Goal: Task Accomplishment & Management: Use online tool/utility

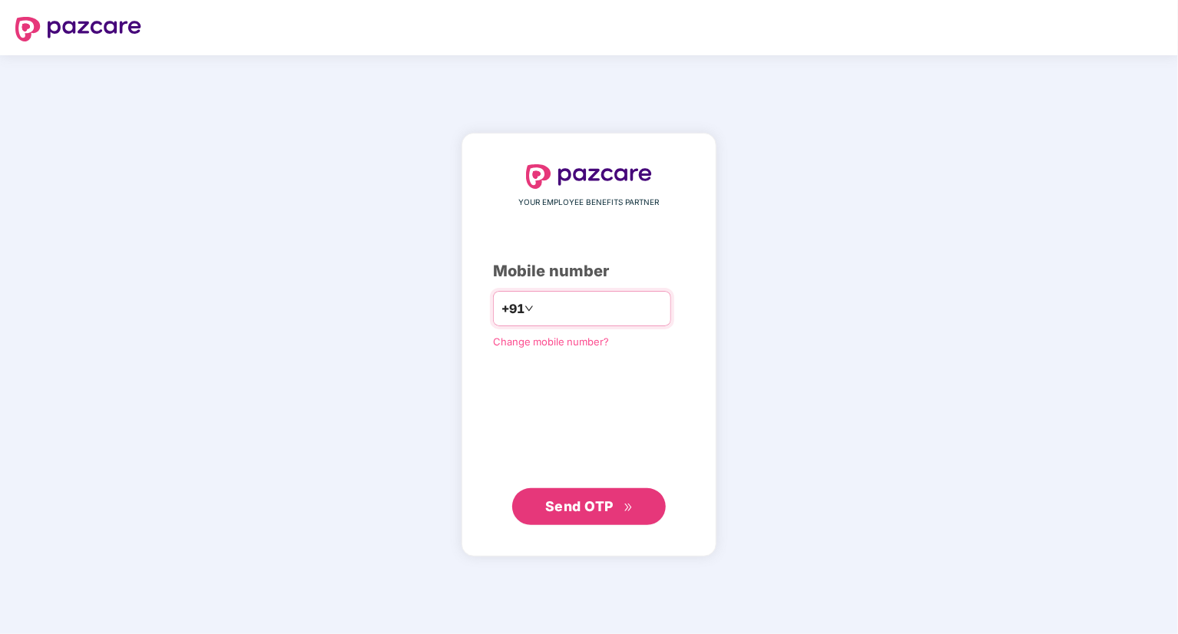
type input "**********"
click at [584, 501] on span "Send OTP" at bounding box center [579, 506] width 68 height 16
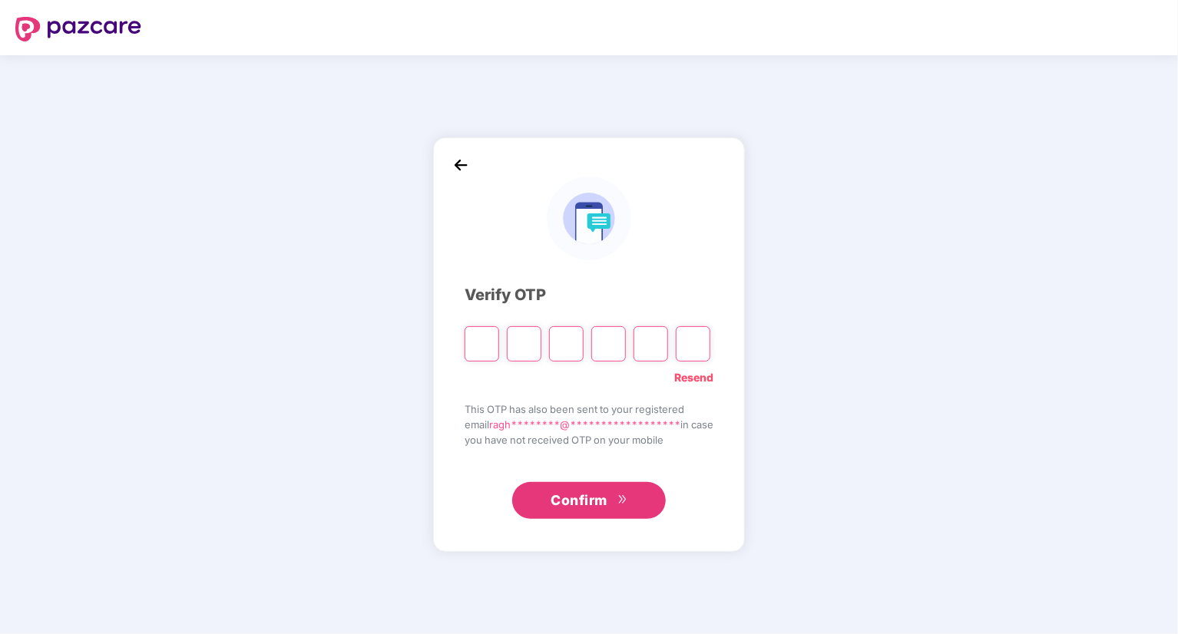
type input "*"
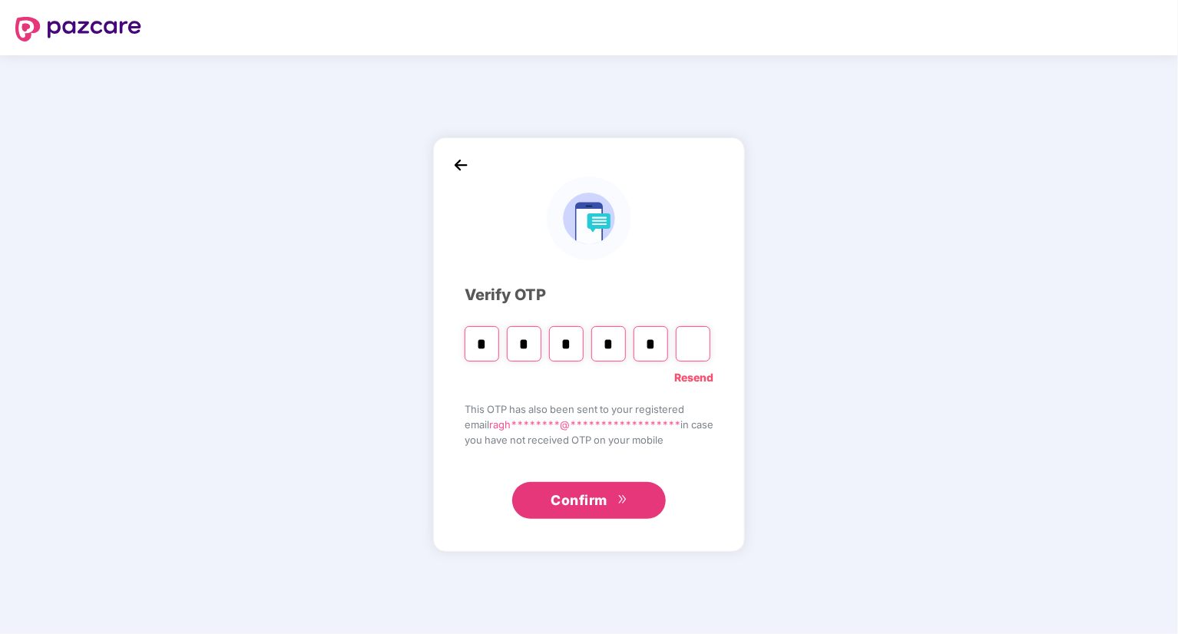
type input "*"
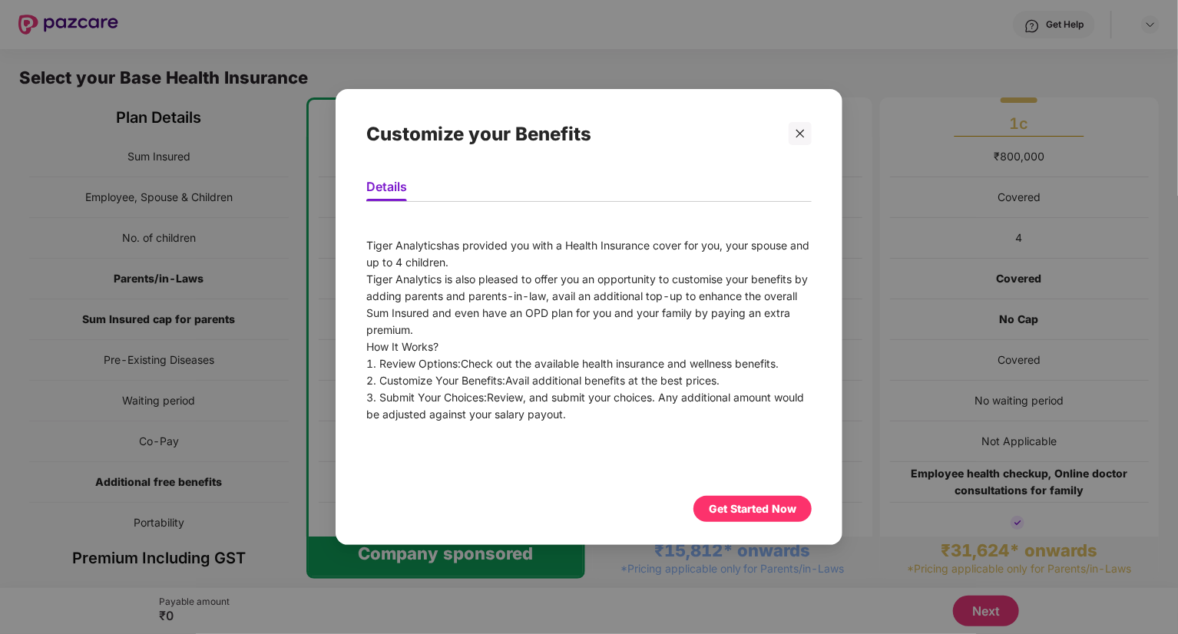
click at [764, 516] on div "Get Started Now" at bounding box center [753, 509] width 88 height 17
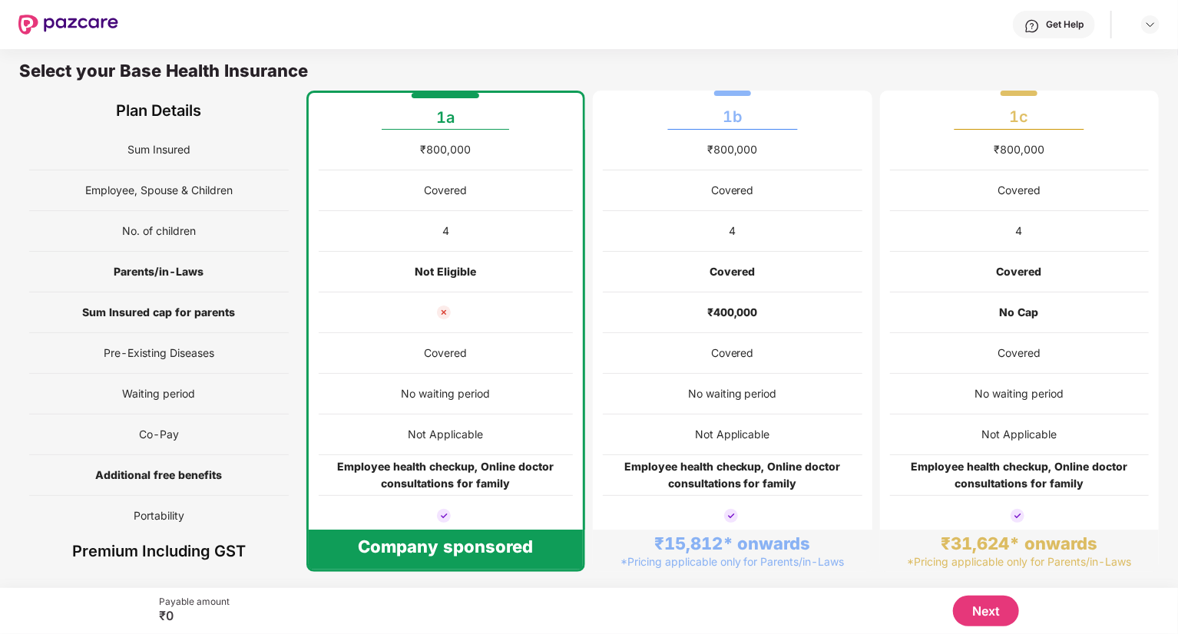
click at [1054, 22] on div "Get Help" at bounding box center [1065, 24] width 38 height 12
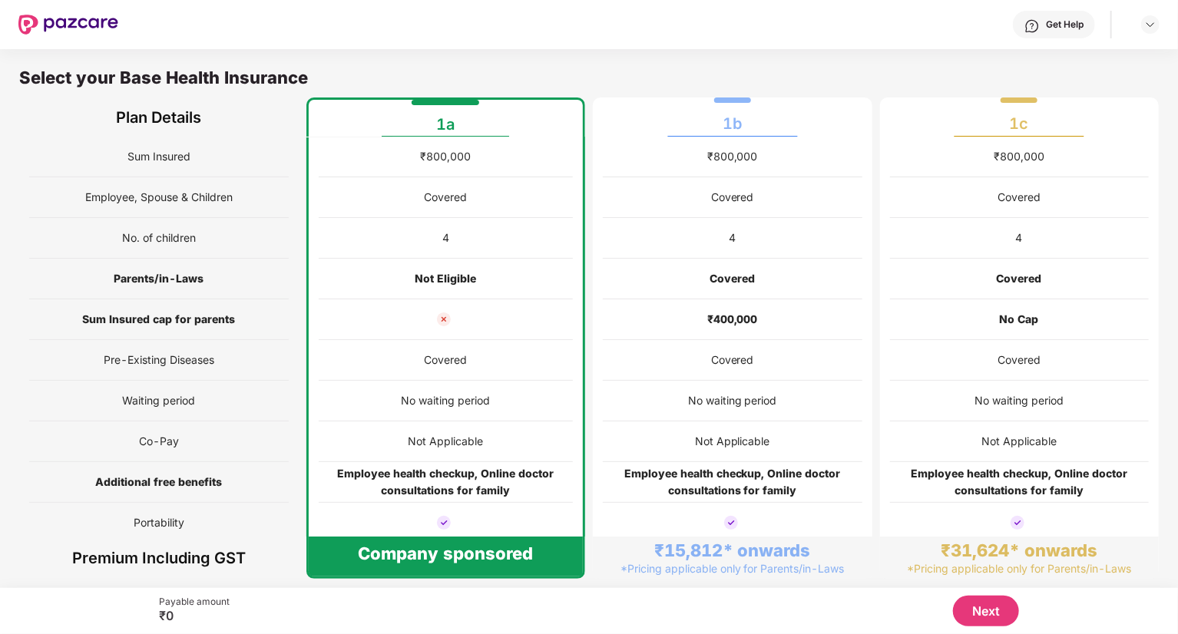
click at [660, 48] on div "Get Help" at bounding box center [638, 24] width 1041 height 49
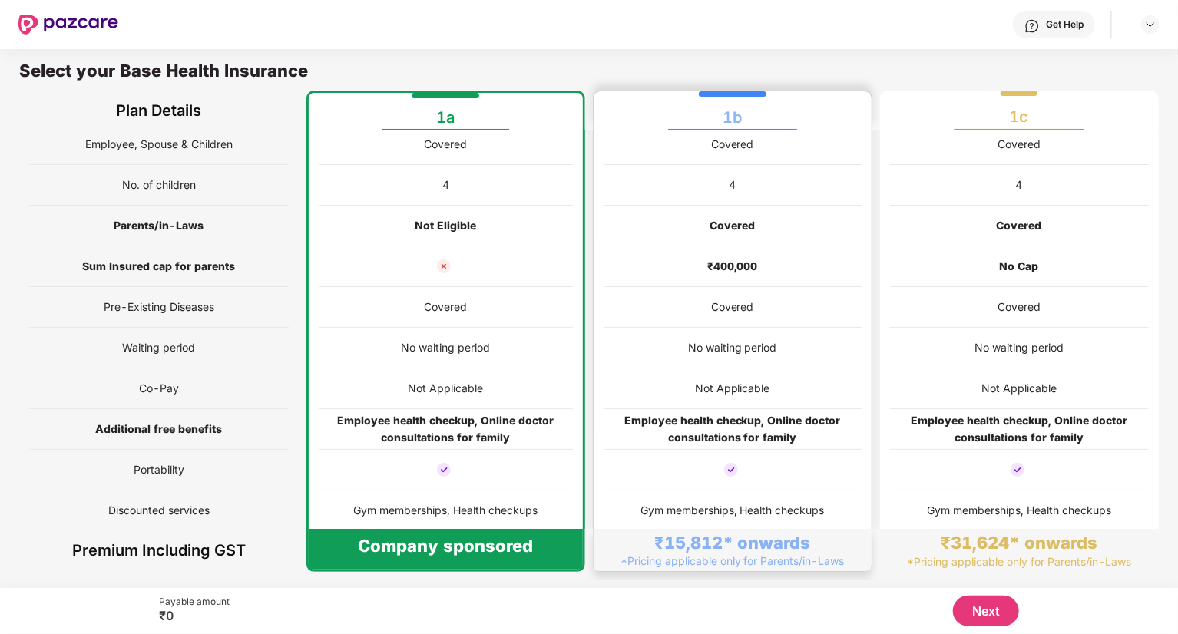
scroll to position [46, 0]
click at [791, 341] on div "No waiting period" at bounding box center [733, 348] width 260 height 41
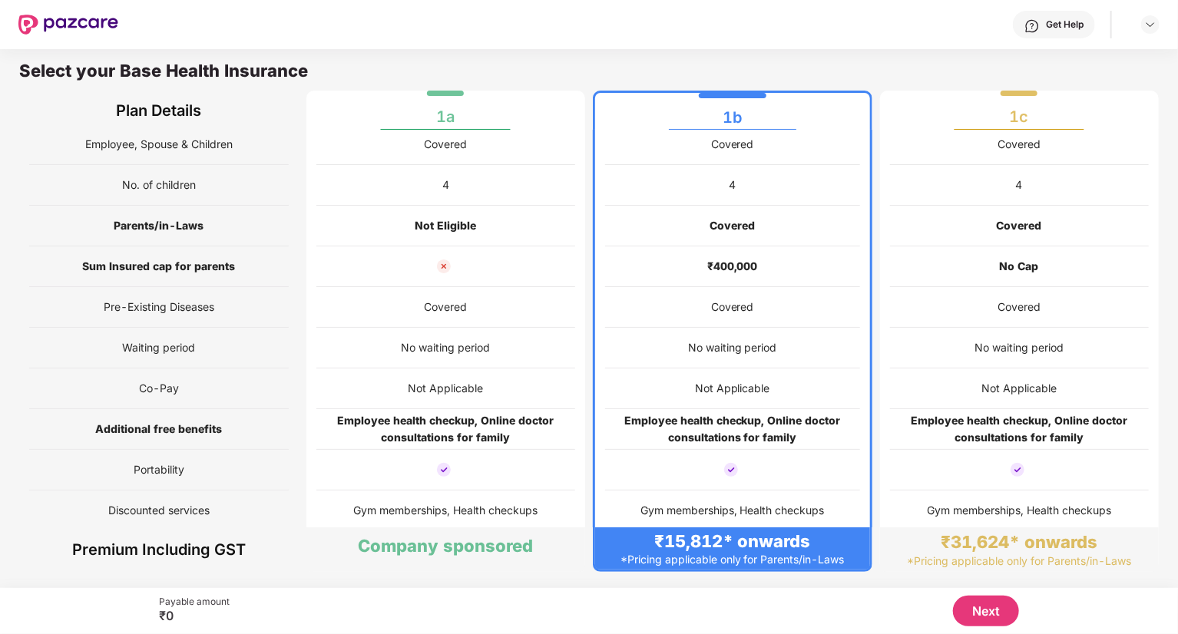
click at [1047, 313] on div "Covered" at bounding box center [1020, 307] width 260 height 41
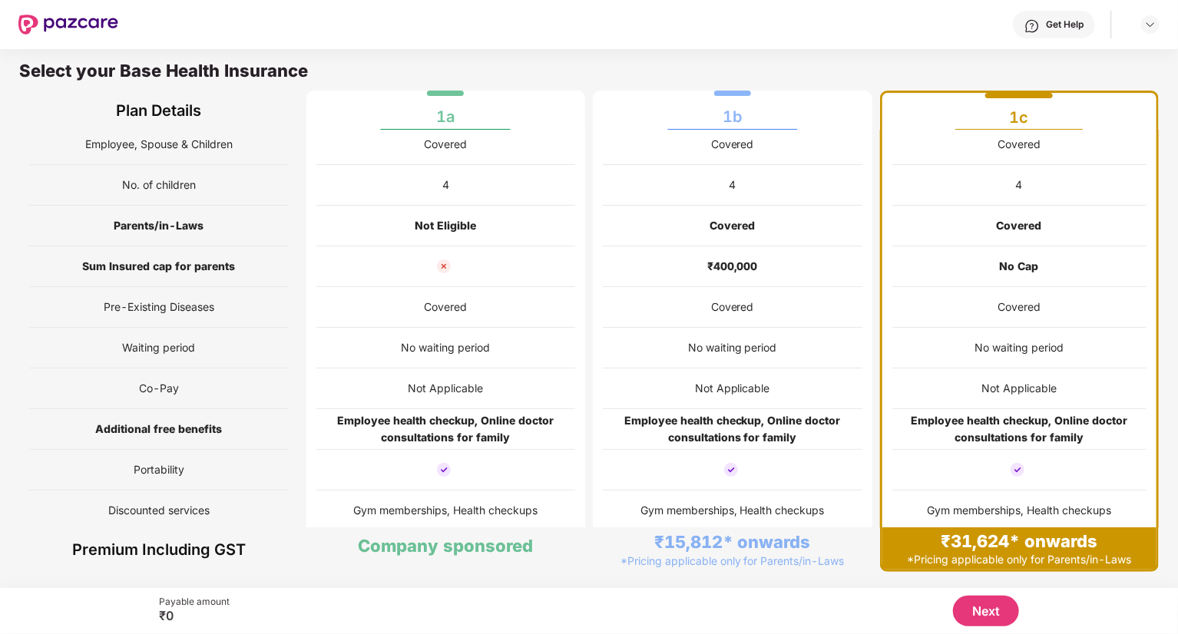
click at [458, 278] on div at bounding box center [446, 266] width 260 height 41
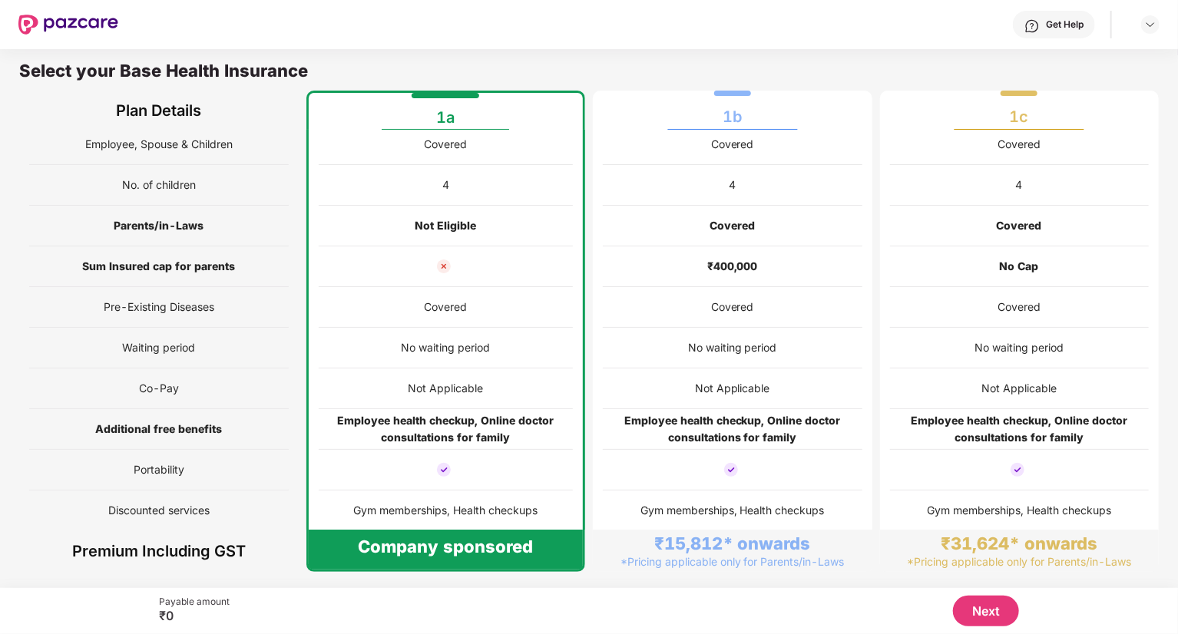
click at [697, 328] on div "No waiting period" at bounding box center [733, 348] width 260 height 41
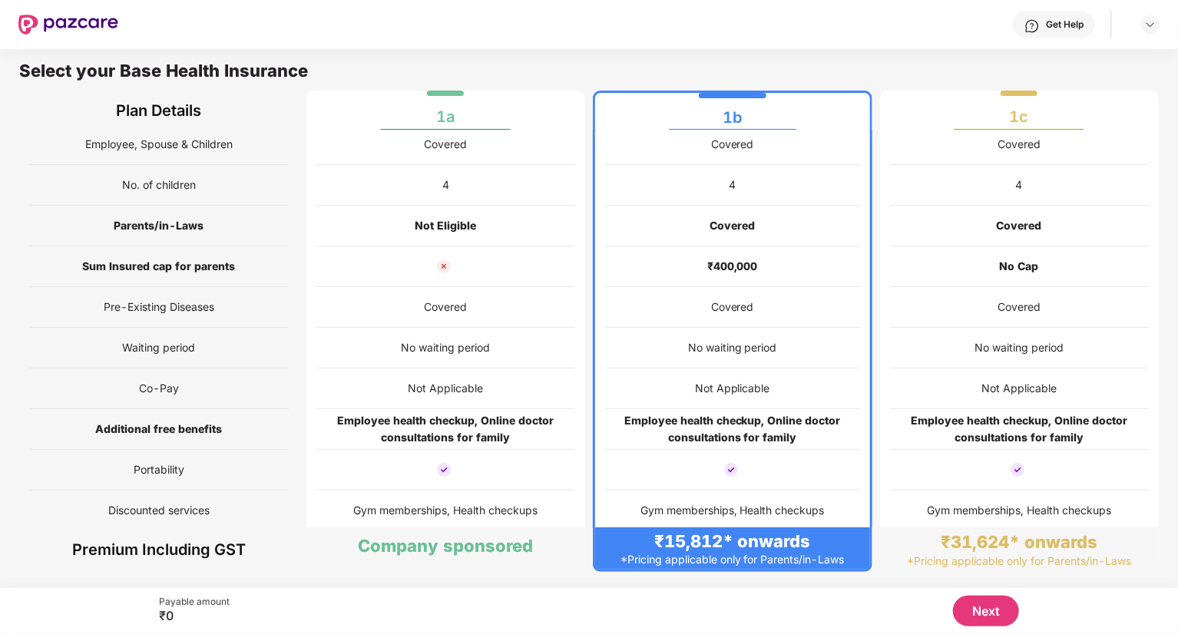
click at [1008, 381] on div "Not Applicable" at bounding box center [1018, 388] width 75 height 17
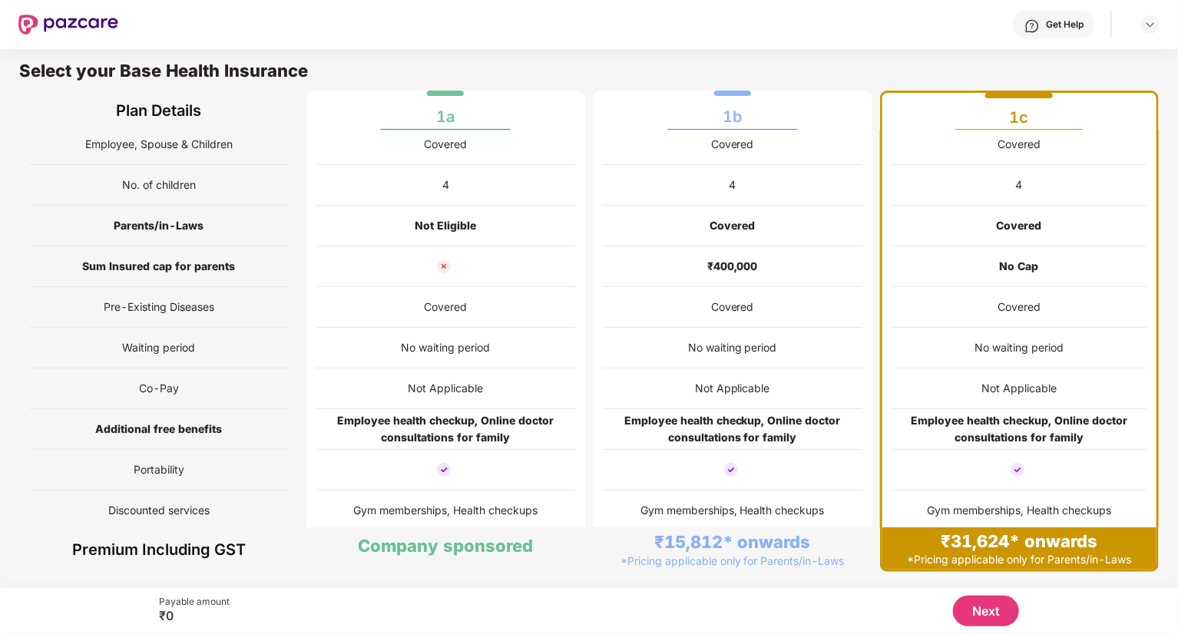
click at [495, 359] on div "No waiting period" at bounding box center [446, 348] width 260 height 41
